Goal: Transaction & Acquisition: Book appointment/travel/reservation

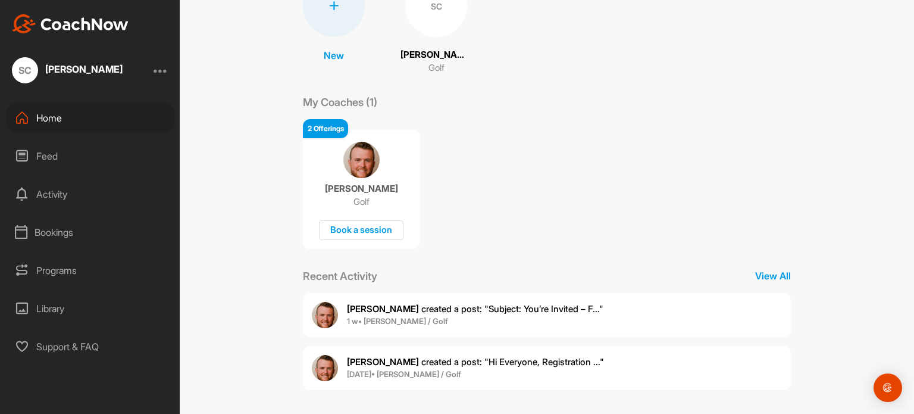
scroll to position [122, 0]
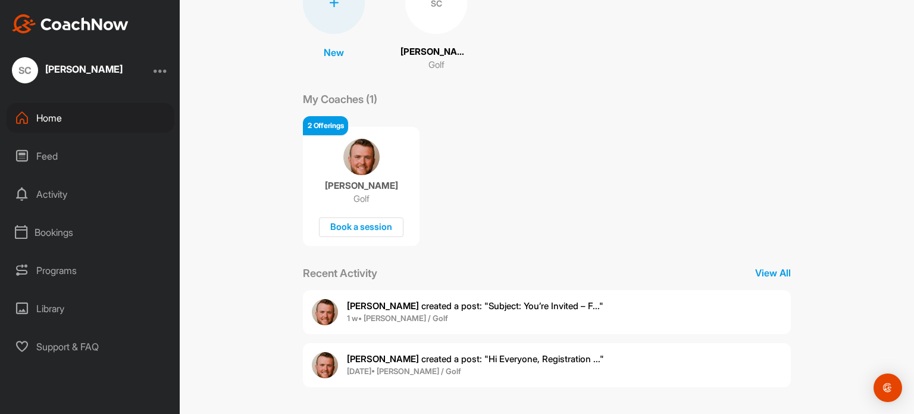
click at [324, 127] on div "2 Offerings" at bounding box center [325, 125] width 45 height 19
click at [360, 230] on div "Book a session" at bounding box center [361, 227] width 85 height 20
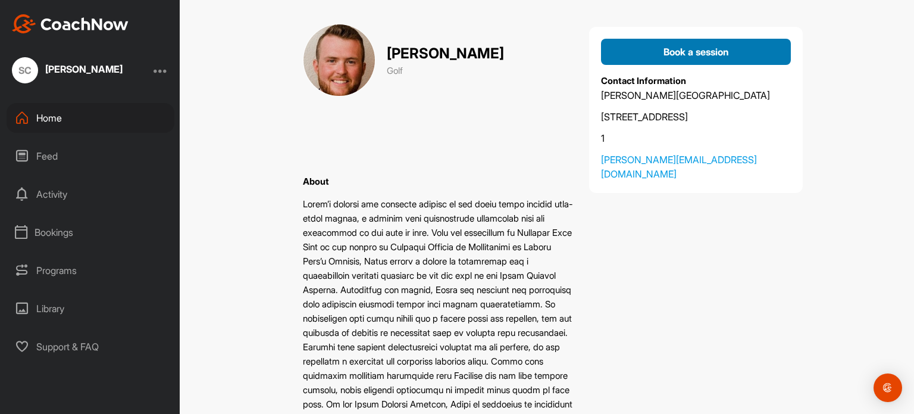
click at [717, 52] on span "Book a session" at bounding box center [696, 52] width 65 height 12
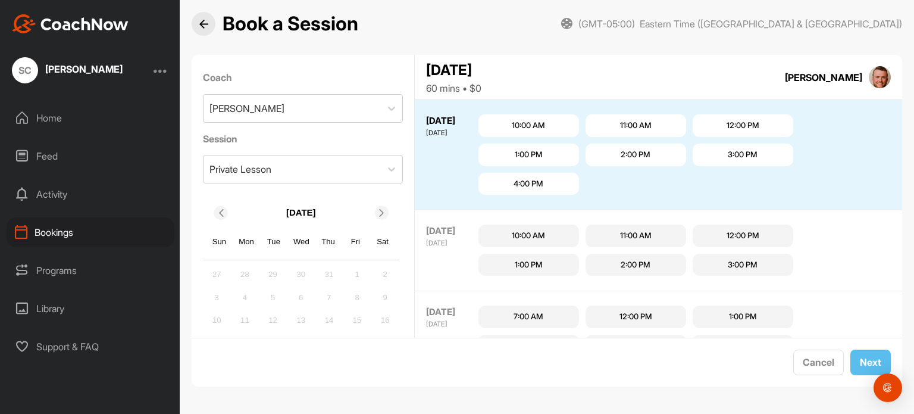
scroll to position [60, 0]
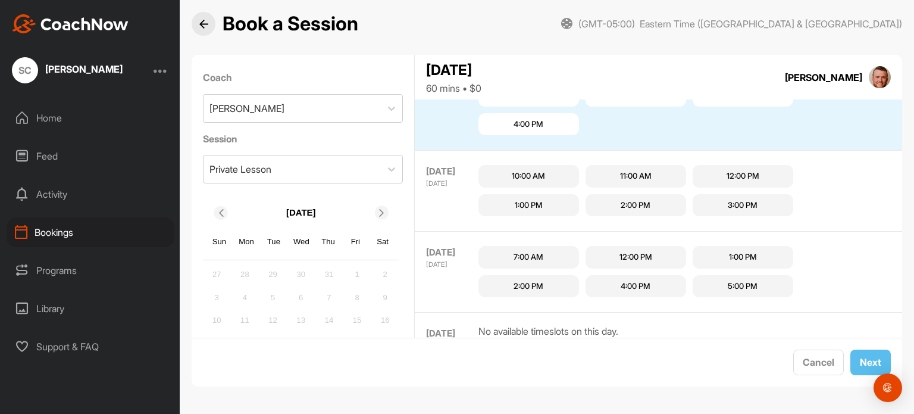
click at [731, 251] on div "1:00 PM" at bounding box center [743, 257] width 28 height 12
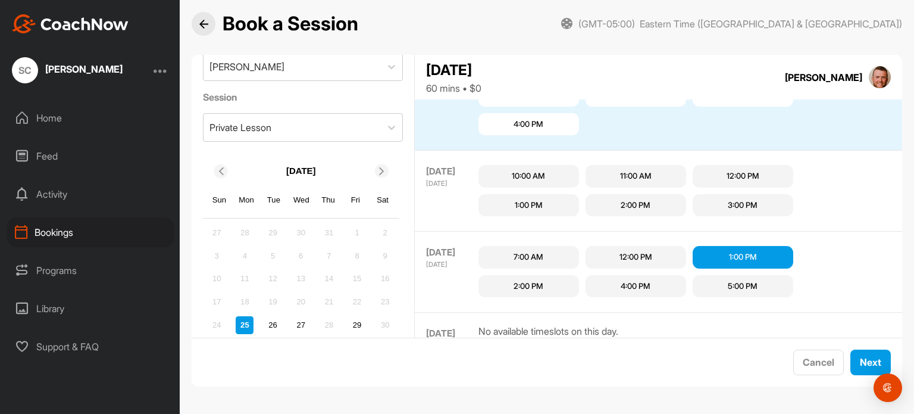
scroll to position [80, 0]
